Goal: Task Accomplishment & Management: Use online tool/utility

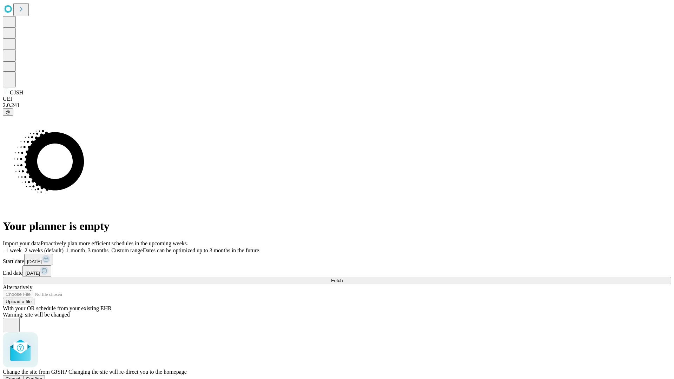
click at [42, 376] on span "Confirm" at bounding box center [34, 378] width 16 height 5
click at [85, 247] on label "1 month" at bounding box center [73, 250] width 21 height 6
click at [342, 278] on span "Fetch" at bounding box center [337, 280] width 12 height 5
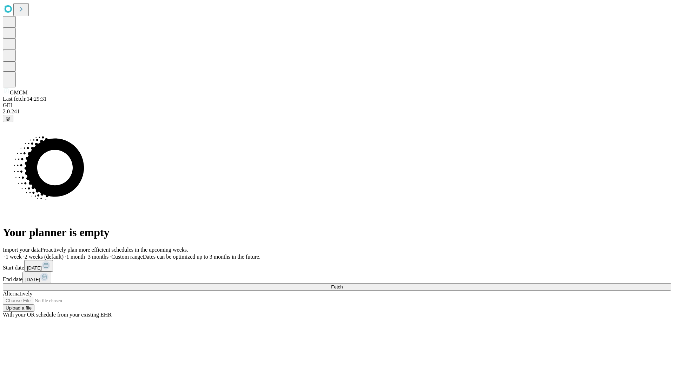
click at [85, 254] on label "1 month" at bounding box center [73, 257] width 21 height 6
click at [342, 284] on span "Fetch" at bounding box center [337, 286] width 12 height 5
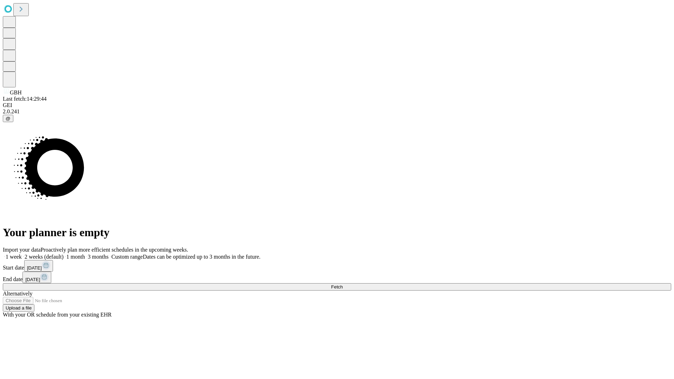
click at [85, 254] on label "1 month" at bounding box center [73, 257] width 21 height 6
click at [342, 284] on span "Fetch" at bounding box center [337, 286] width 12 height 5
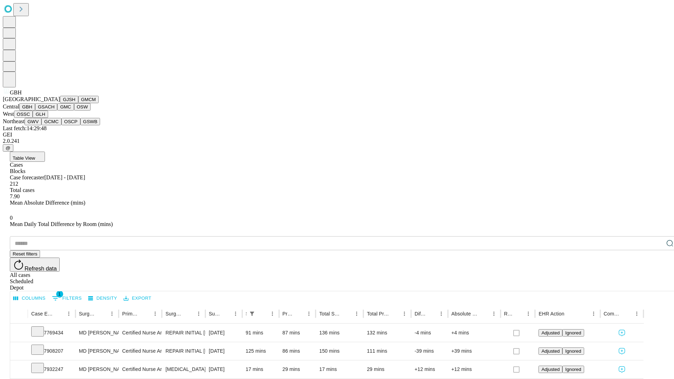
click at [54, 110] on button "GSACH" at bounding box center [46, 106] width 22 height 7
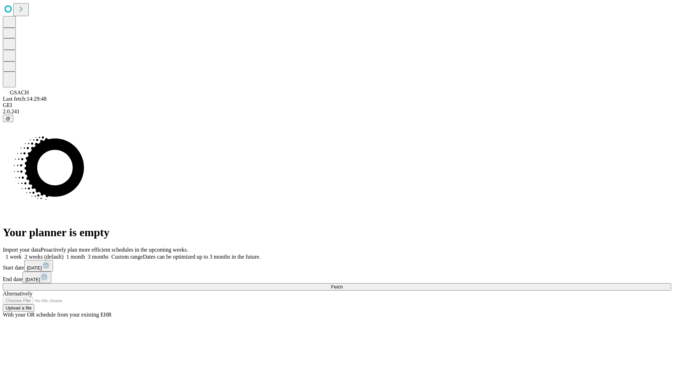
click at [342, 284] on span "Fetch" at bounding box center [337, 286] width 12 height 5
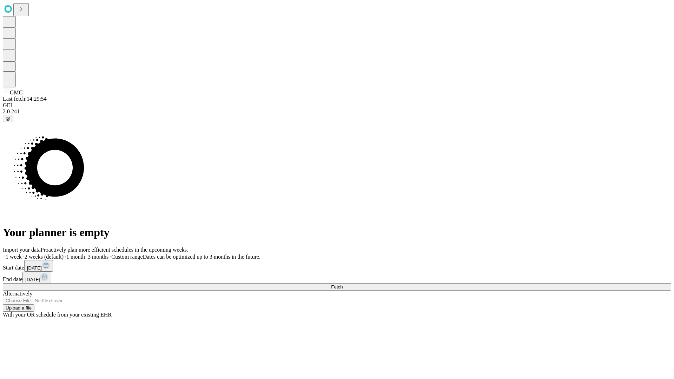
click at [85, 254] on label "1 month" at bounding box center [73, 257] width 21 height 6
click at [342, 284] on span "Fetch" at bounding box center [337, 286] width 12 height 5
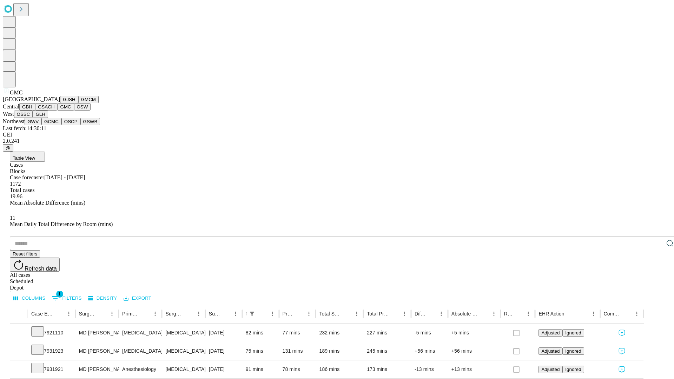
click at [74, 110] on button "OSW" at bounding box center [82, 106] width 17 height 7
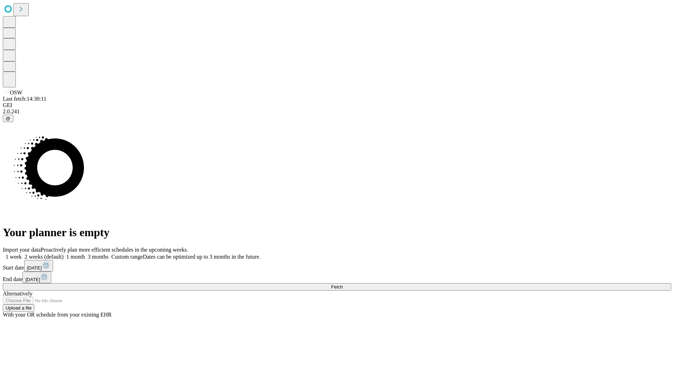
click at [85, 254] on label "1 month" at bounding box center [73, 257] width 21 height 6
click at [342, 284] on span "Fetch" at bounding box center [337, 286] width 12 height 5
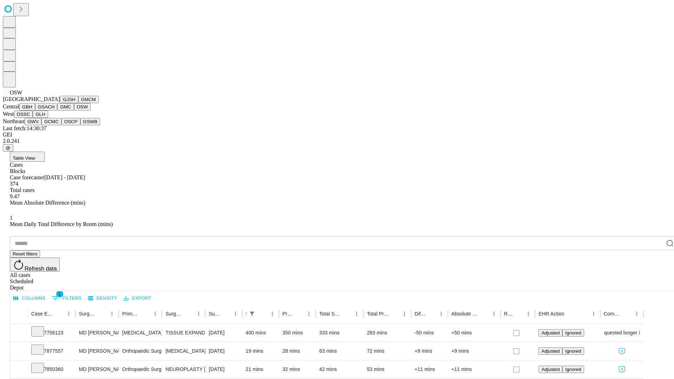
click at [33, 118] on button "OSSC" at bounding box center [23, 113] width 19 height 7
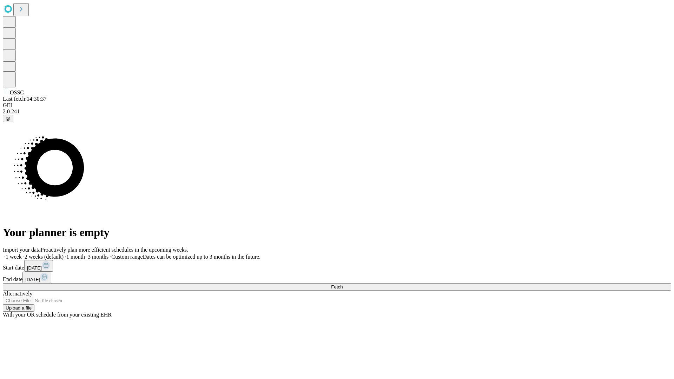
click at [85, 254] on label "1 month" at bounding box center [73, 257] width 21 height 6
click at [342, 284] on span "Fetch" at bounding box center [337, 286] width 12 height 5
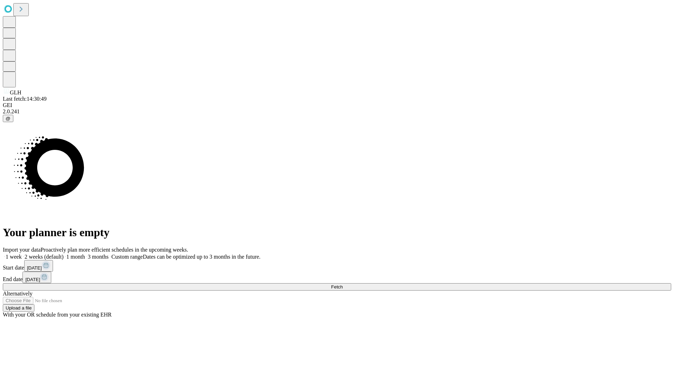
click at [85, 254] on label "1 month" at bounding box center [73, 257] width 21 height 6
click at [342, 284] on span "Fetch" at bounding box center [337, 286] width 12 height 5
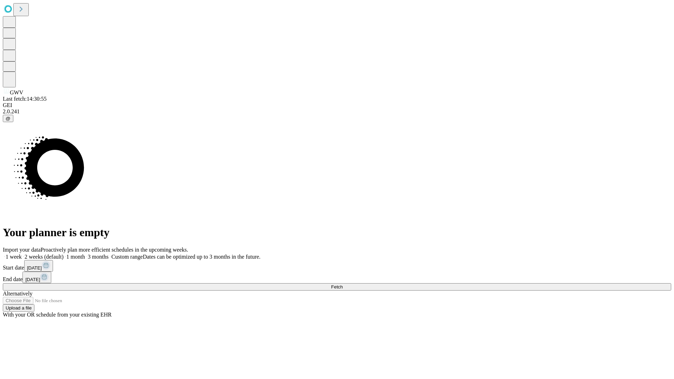
click at [85, 254] on label "1 month" at bounding box center [73, 257] width 21 height 6
click at [342, 284] on span "Fetch" at bounding box center [337, 286] width 12 height 5
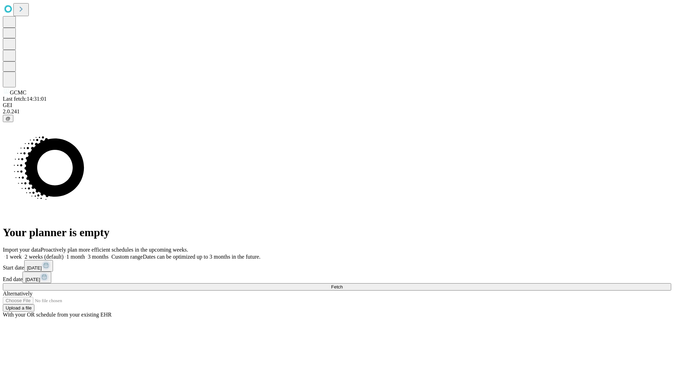
click at [85, 254] on label "1 month" at bounding box center [73, 257] width 21 height 6
click at [342, 284] on span "Fetch" at bounding box center [337, 286] width 12 height 5
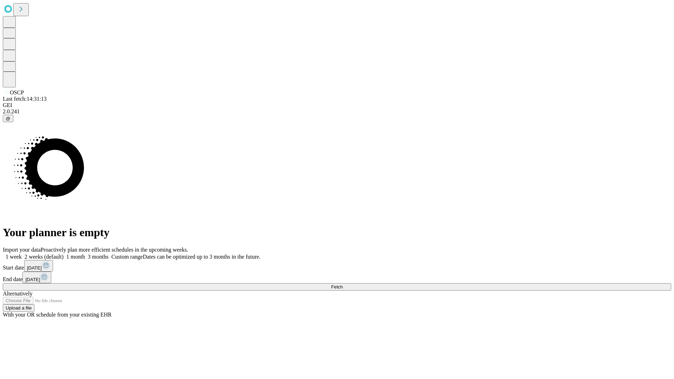
click at [85, 254] on label "1 month" at bounding box center [73, 257] width 21 height 6
click at [342, 284] on span "Fetch" at bounding box center [337, 286] width 12 height 5
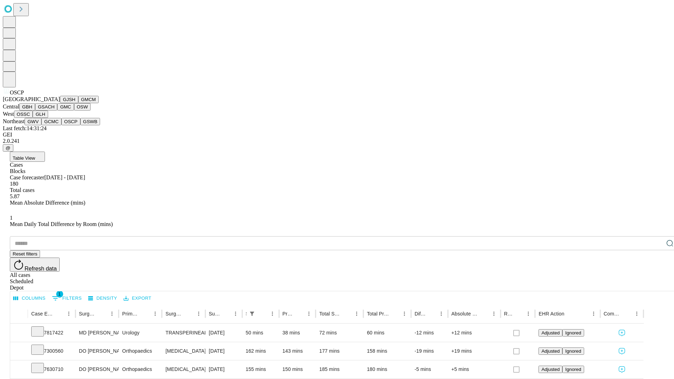
click at [80, 125] on button "GSWB" at bounding box center [90, 121] width 20 height 7
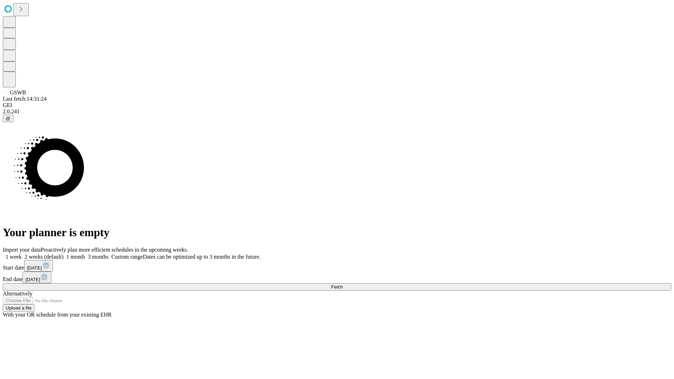
click at [342, 284] on span "Fetch" at bounding box center [337, 286] width 12 height 5
